Goal: Find specific page/section: Find specific page/section

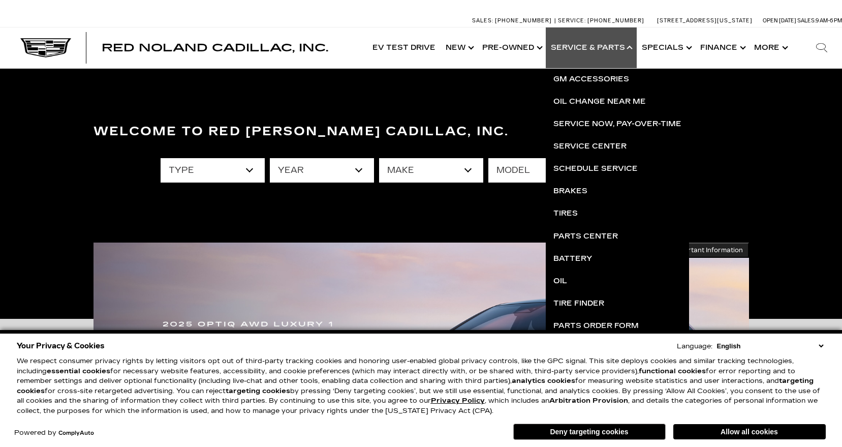
drag, startPoint x: 733, startPoint y: 431, endPoint x: 733, endPoint y: 425, distance: 5.6
click at [733, 431] on button "Allow all cookies" at bounding box center [749, 431] width 152 height 15
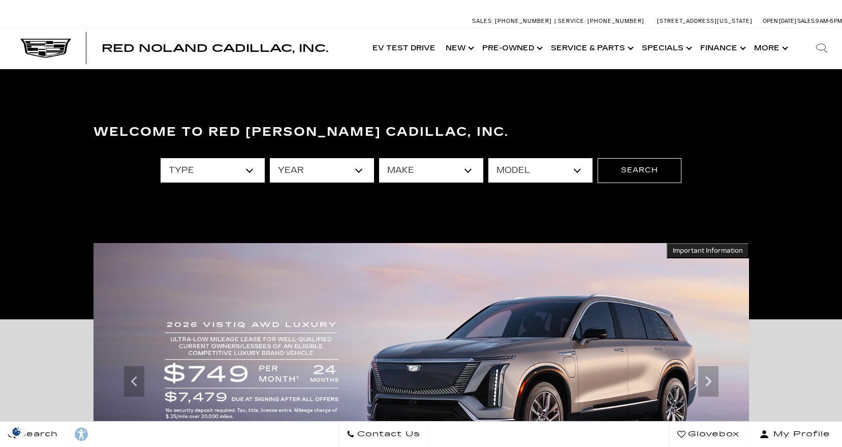
click at [819, 47] on icon at bounding box center [821, 48] width 12 height 12
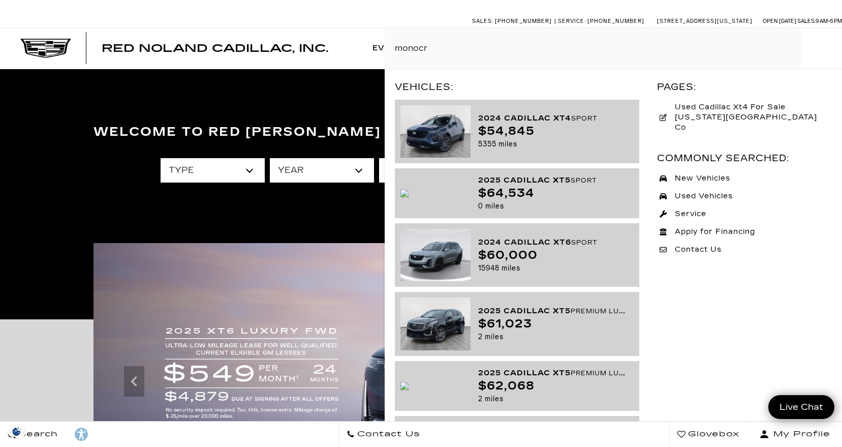
click at [440, 47] on input "monocr" at bounding box center [613, 48] width 457 height 41
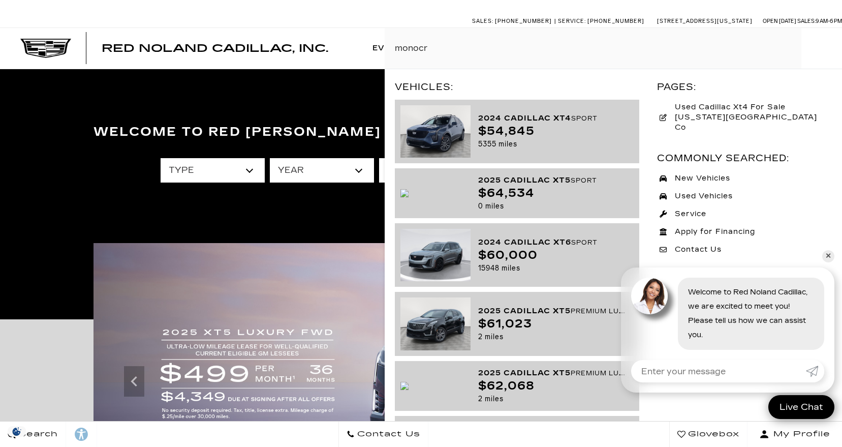
click at [441, 47] on input "monocr" at bounding box center [613, 48] width 457 height 41
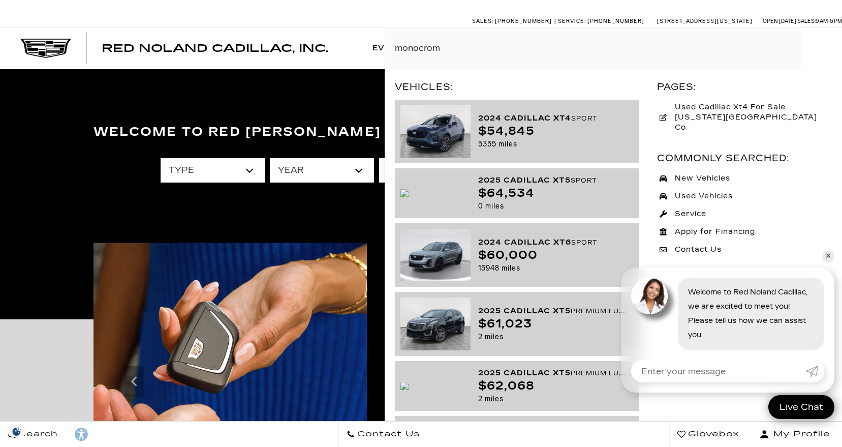
click at [510, 49] on input "monocrom" at bounding box center [613, 48] width 457 height 41
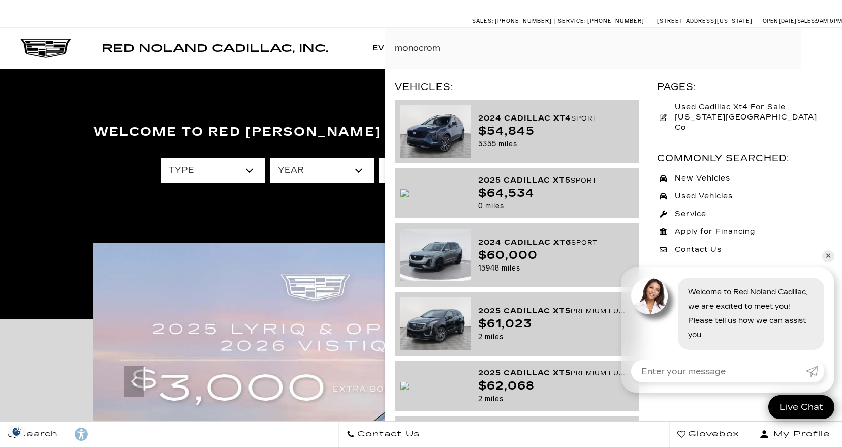
type input "monocrom"
click at [830, 254] on link "✕" at bounding box center [828, 256] width 12 height 12
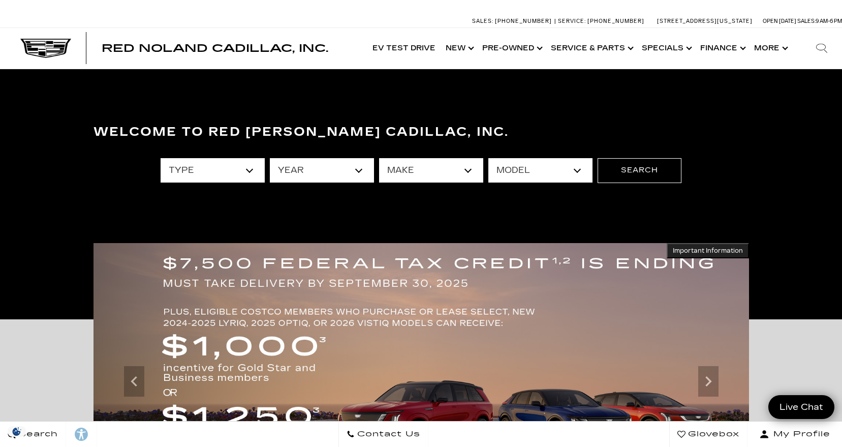
click at [822, 48] on icon at bounding box center [821, 48] width 12 height 12
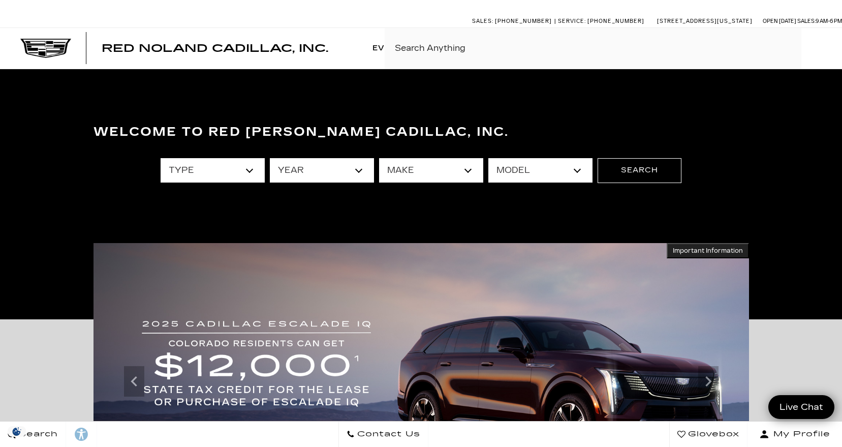
click at [465, 49] on input "Search By Keyword" at bounding box center [613, 48] width 457 height 41
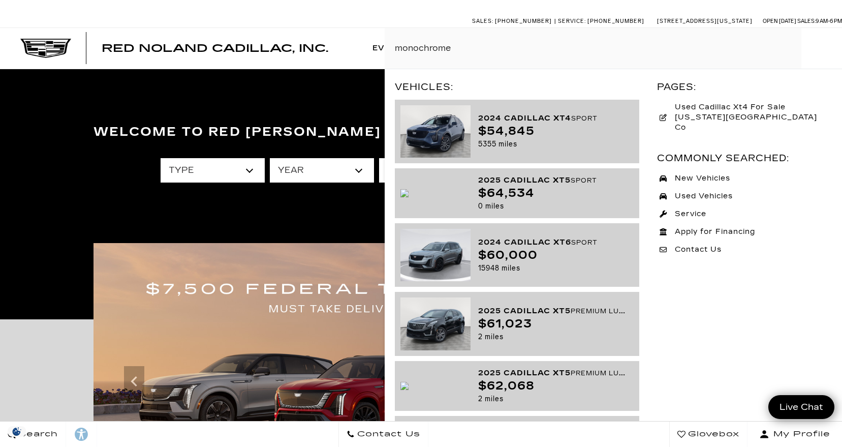
type input "monochrome"
click at [490, 48] on input "monochrome" at bounding box center [613, 48] width 457 height 41
click at [486, 48] on input "monochrome" at bounding box center [613, 48] width 457 height 41
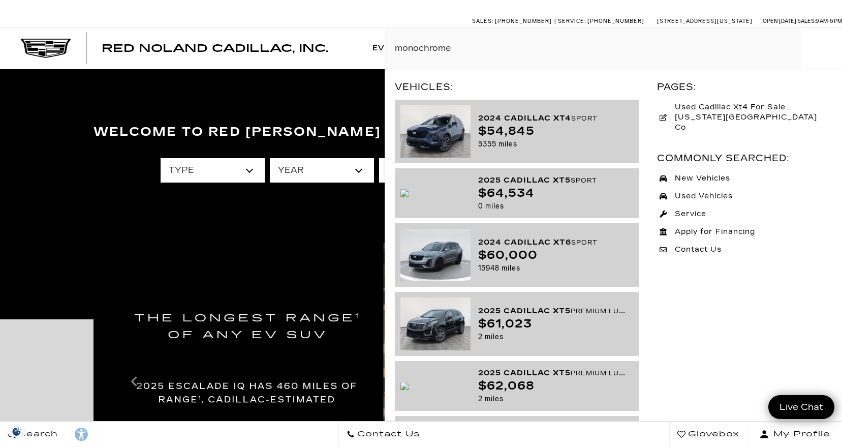
click at [492, 47] on input "monochrome" at bounding box center [613, 48] width 457 height 41
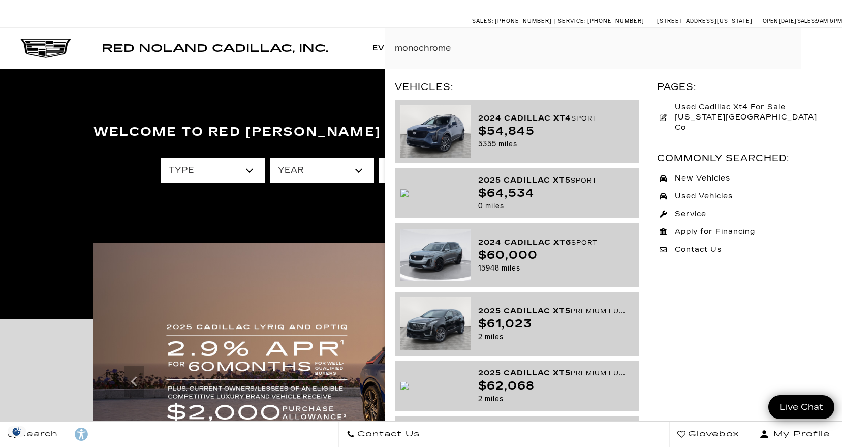
click at [471, 46] on input "monochrome" at bounding box center [613, 48] width 457 height 41
drag, startPoint x: 474, startPoint y: 47, endPoint x: 364, endPoint y: 40, distance: 110.5
click at [364, 40] on div "Red [PERSON_NAME] Cadillac, Inc. EV Test Drive Show New Cadillac Crossovers/SUV…" at bounding box center [421, 48] width 842 height 41
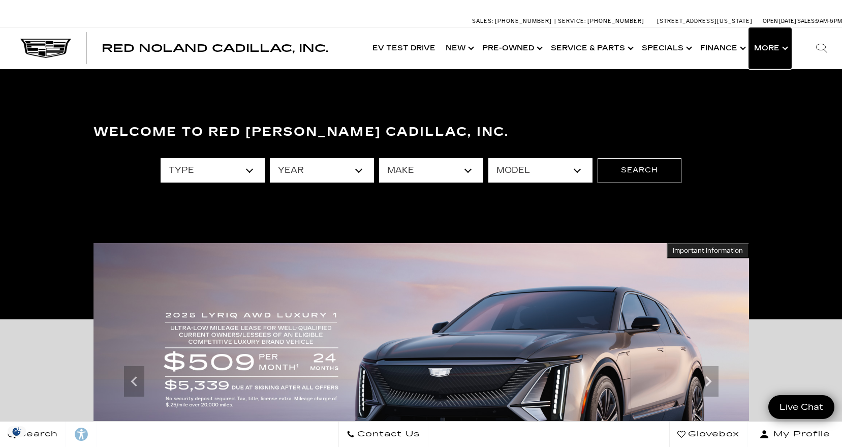
click at [784, 47] on button "Show More" at bounding box center [770, 48] width 42 height 41
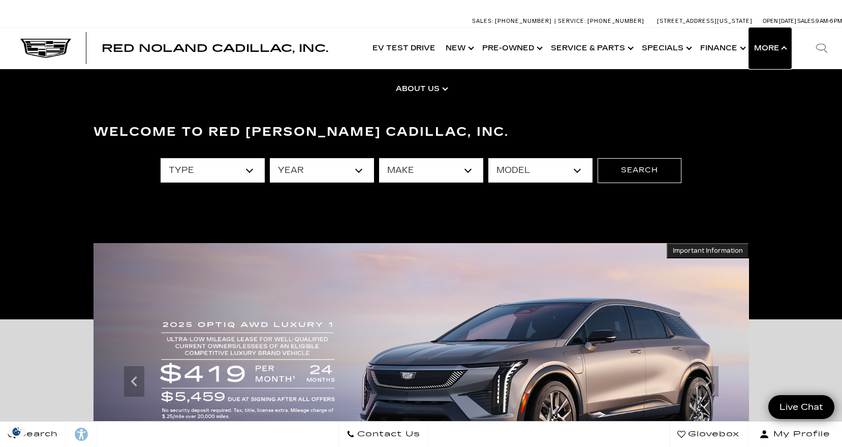
click at [785, 46] on button "Show More" at bounding box center [770, 48] width 42 height 41
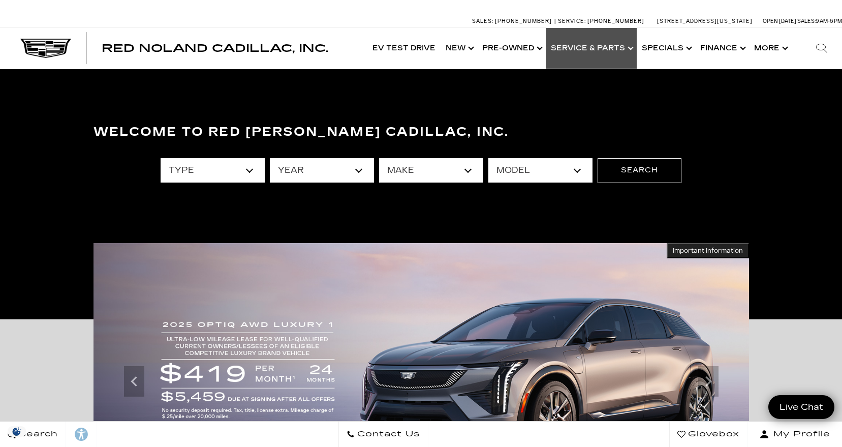
click at [633, 48] on link "Show Service & Parts" at bounding box center [591, 48] width 91 height 41
